Goal: Transaction & Acquisition: Download file/media

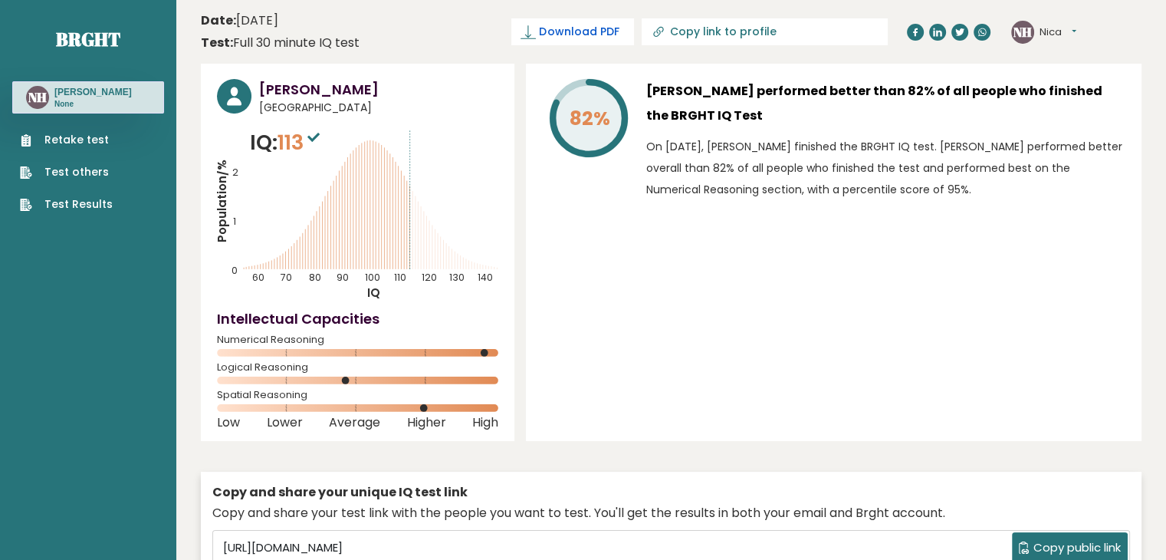
click at [619, 35] on span "Download PDF" at bounding box center [579, 32] width 80 height 16
click at [616, 41] on span "✓ Your PDF is downloaded..." at bounding box center [547, 31] width 174 height 27
click at [615, 35] on span "✓ Your PDF is downloaded..." at bounding box center [547, 31] width 174 height 27
click at [619, 32] on span "Download PDF" at bounding box center [579, 32] width 80 height 16
click at [488, 38] on header "Date: [DATE] Test: Full 30 minute IQ test Download PDF Downloading... Downloadi…" at bounding box center [671, 32] width 941 height 48
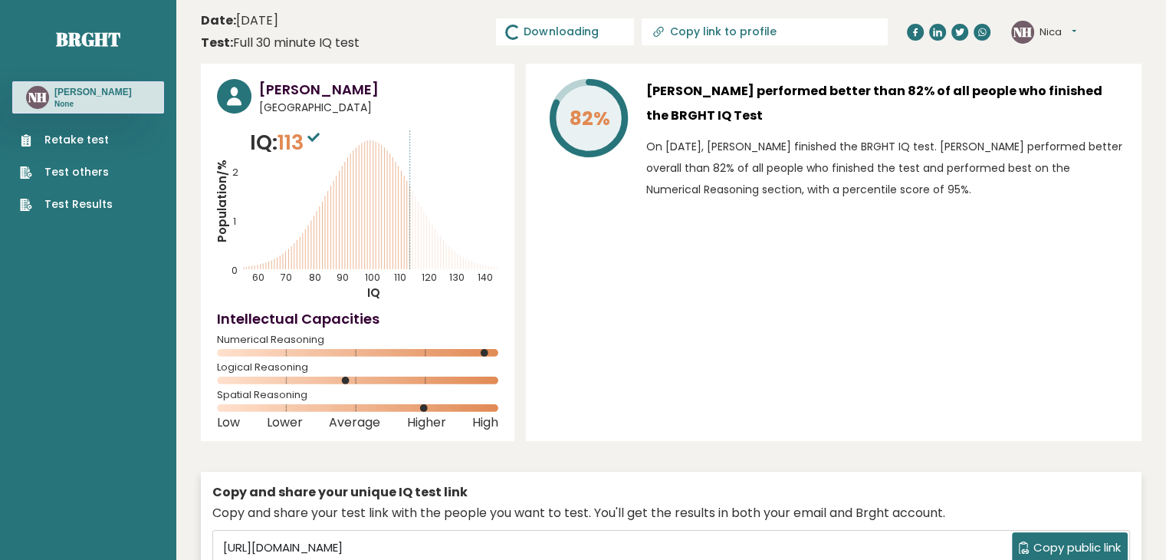
click at [634, 33] on span "Downloading... Downloading" at bounding box center [565, 31] width 138 height 27
